Goal: Task Accomplishment & Management: Use online tool/utility

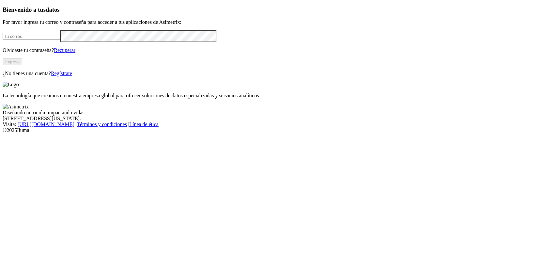
type input "[PERSON_NAME][EMAIL_ADDRESS][PERSON_NAME][DOMAIN_NAME]"
click at [22, 65] on button "Ingresa" at bounding box center [13, 61] width 20 height 7
